Goal: Task Accomplishment & Management: Complete application form

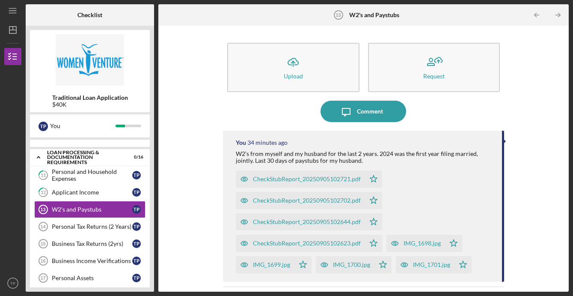
scroll to position [42, 0]
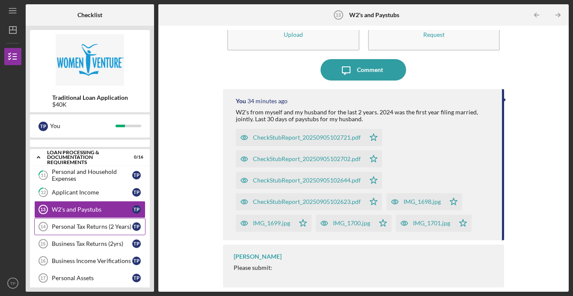
click at [90, 225] on div "Personal Tax Returns (2 Years)" at bounding box center [92, 226] width 80 height 7
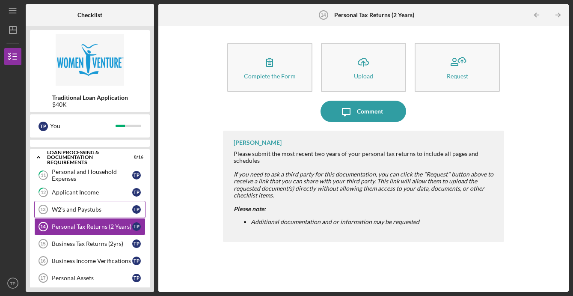
click at [79, 205] on link "W2's and Paystubs 13 W2's and Paystubs T P" at bounding box center [89, 209] width 111 height 17
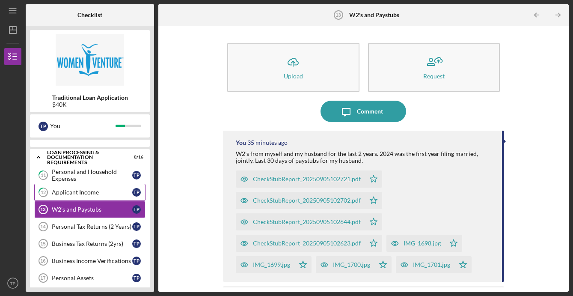
click at [54, 196] on link "12 Applicant Income T P" at bounding box center [89, 192] width 111 height 17
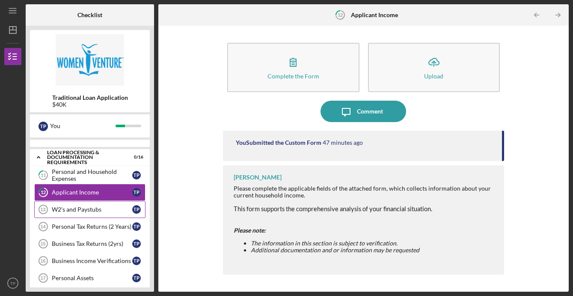
click at [72, 206] on div "W2's and Paystubs" at bounding box center [92, 209] width 80 height 7
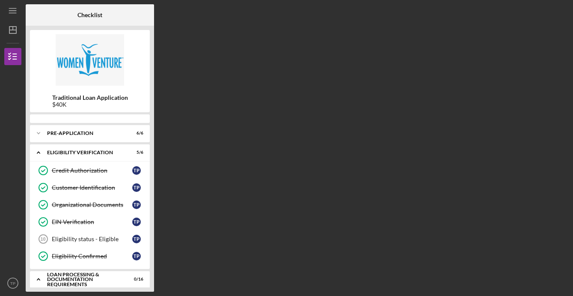
scroll to position [125, 0]
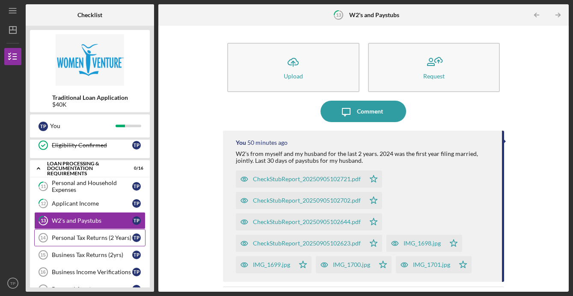
click at [98, 236] on div "Personal Tax Returns (2 Years)" at bounding box center [92, 237] width 80 height 7
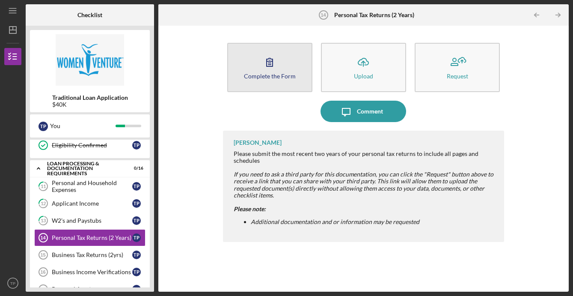
click at [245, 71] on button "Complete the Form Form" at bounding box center [269, 67] width 85 height 49
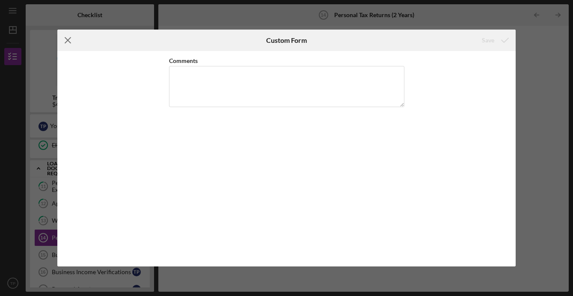
click at [69, 36] on icon "Icon/Menu Close" at bounding box center [67, 40] width 21 height 21
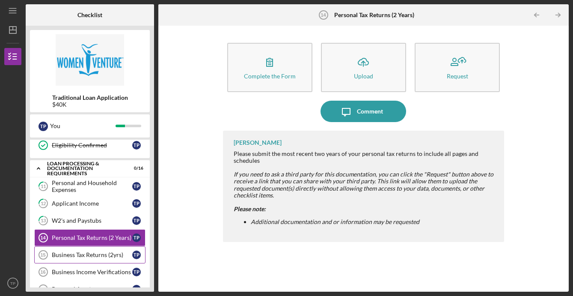
click at [79, 252] on div "Business Tax Returns (2yrs)" at bounding box center [92, 254] width 80 height 7
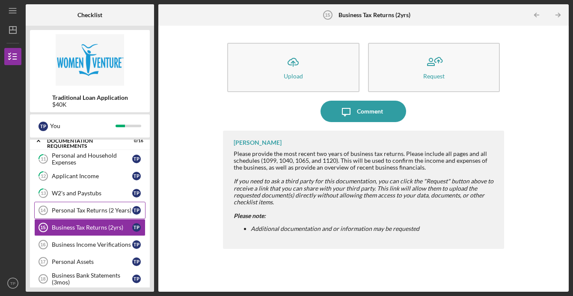
scroll to position [192, 0]
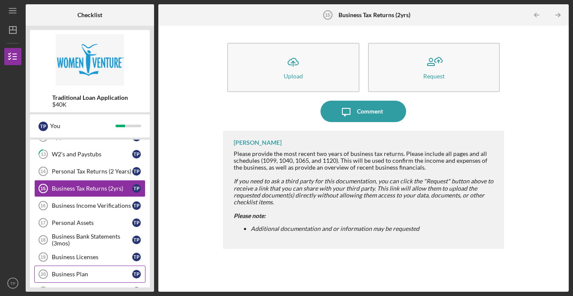
click at [83, 272] on div "Business Plan" at bounding box center [92, 274] width 80 height 7
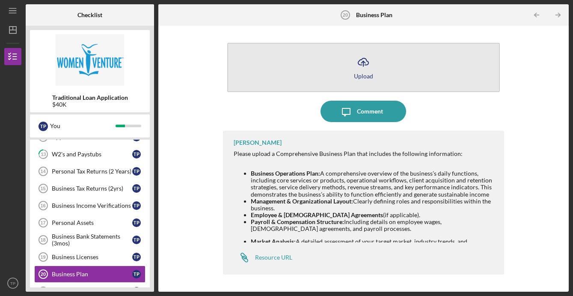
click at [361, 61] on icon "Icon/Upload" at bounding box center [363, 61] width 21 height 21
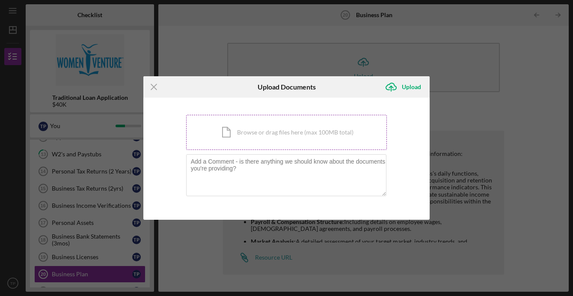
click at [228, 123] on div "Icon/Document Browse or drag files here (max 100MB total) Tap to choose files o…" at bounding box center [286, 132] width 201 height 35
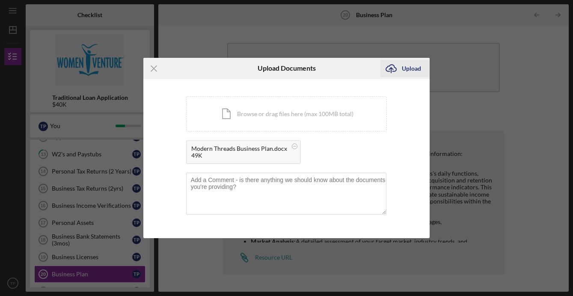
click at [410, 66] on div "Upload" at bounding box center [411, 68] width 19 height 17
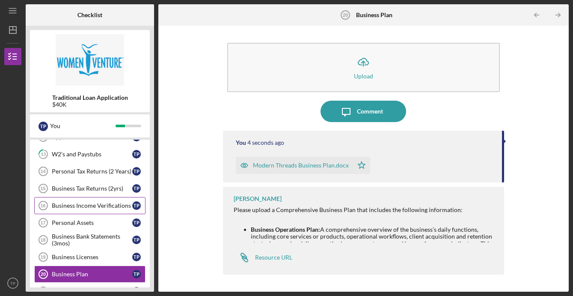
click at [80, 212] on link "Business Income Verifications 16 Business Income Verifications T P" at bounding box center [89, 205] width 111 height 17
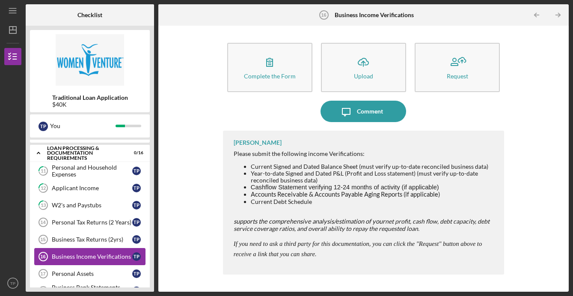
scroll to position [138, 0]
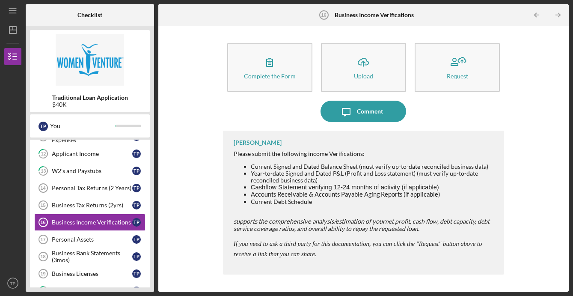
scroll to position [177, 0]
